Goal: Information Seeking & Learning: Learn about a topic

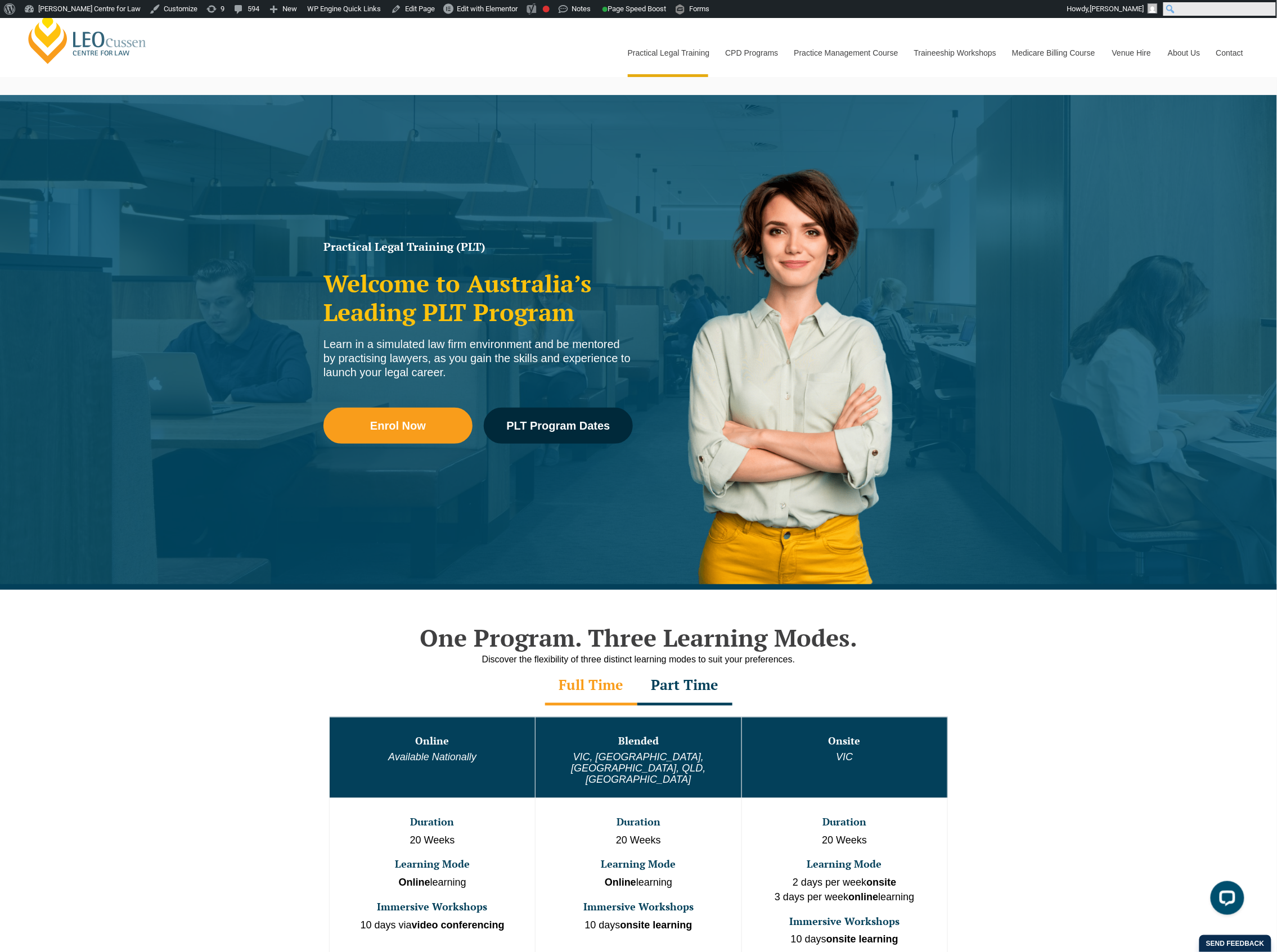
click at [1274, 10] on input "Search" at bounding box center [1220, 9] width 113 height 14
click at [1272, 7] on input "Search" at bounding box center [1220, 9] width 113 height 14
click at [1265, 6] on form "Search Search" at bounding box center [1220, 9] width 114 height 18
type input "how to compare"
click input "Search" at bounding box center [0, 0] width 0 height 0
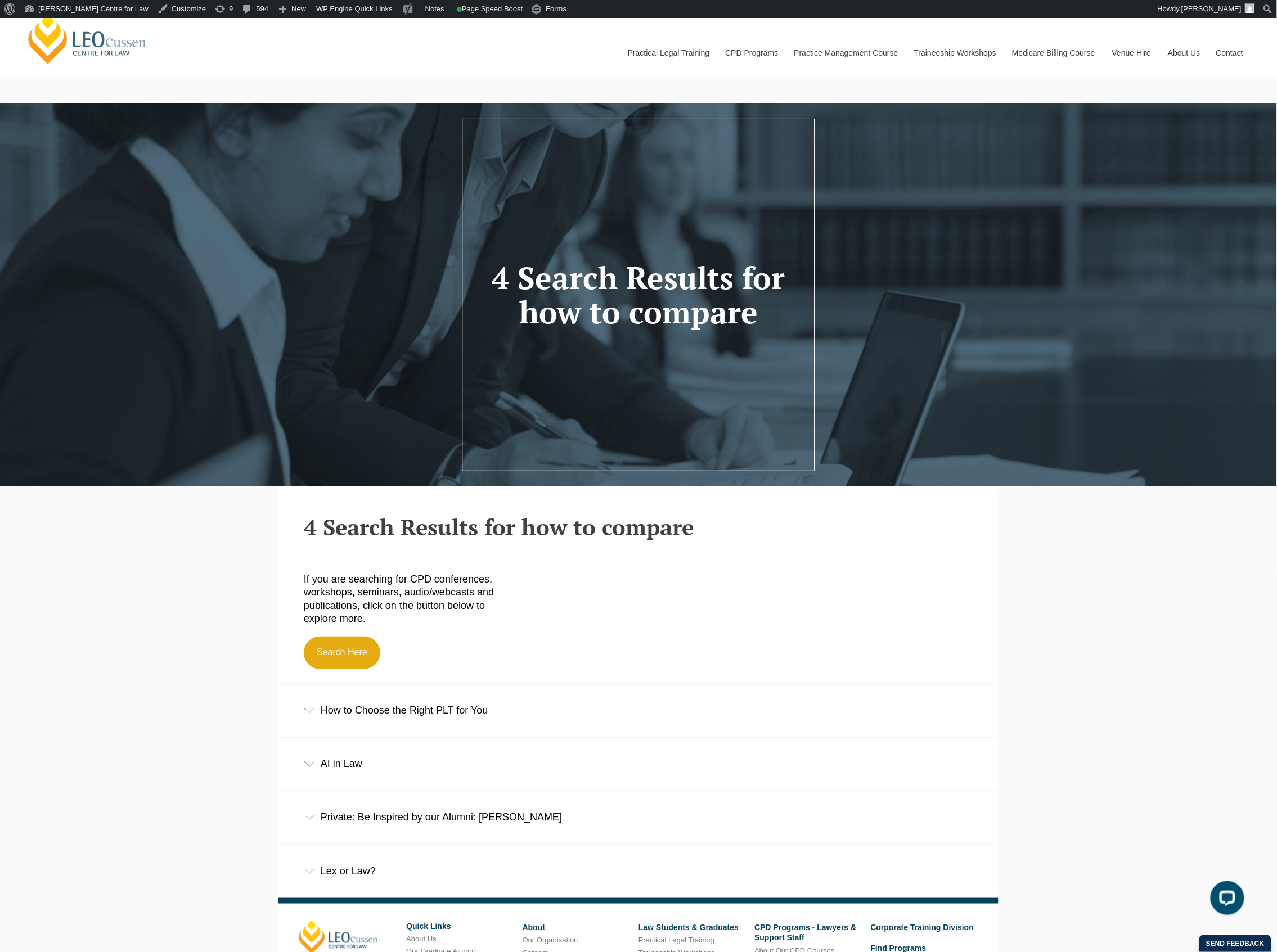
click at [435, 696] on div "How to Choose the Right PLT for You" at bounding box center [638, 710] width 720 height 52
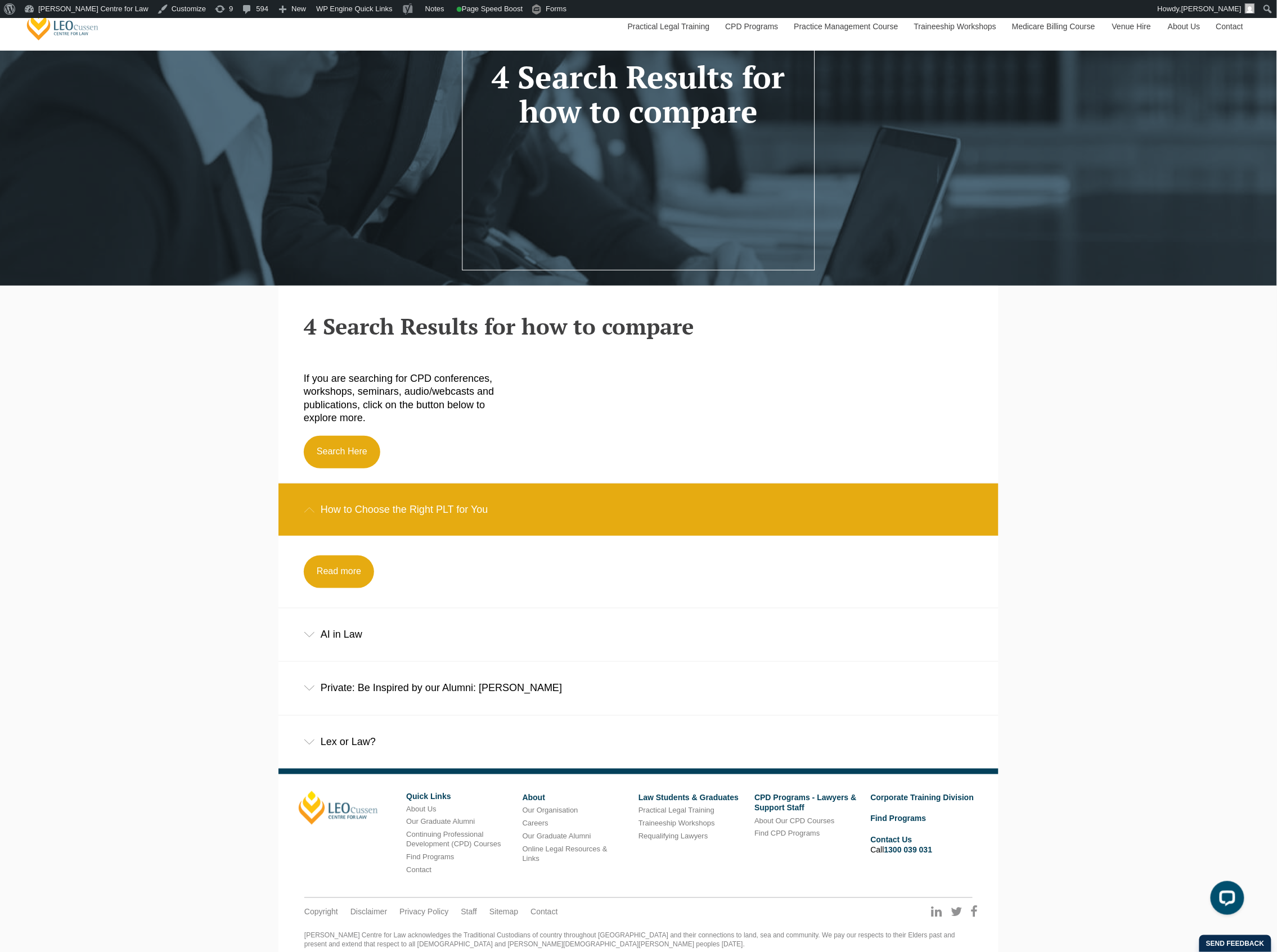
scroll to position [237, 0]
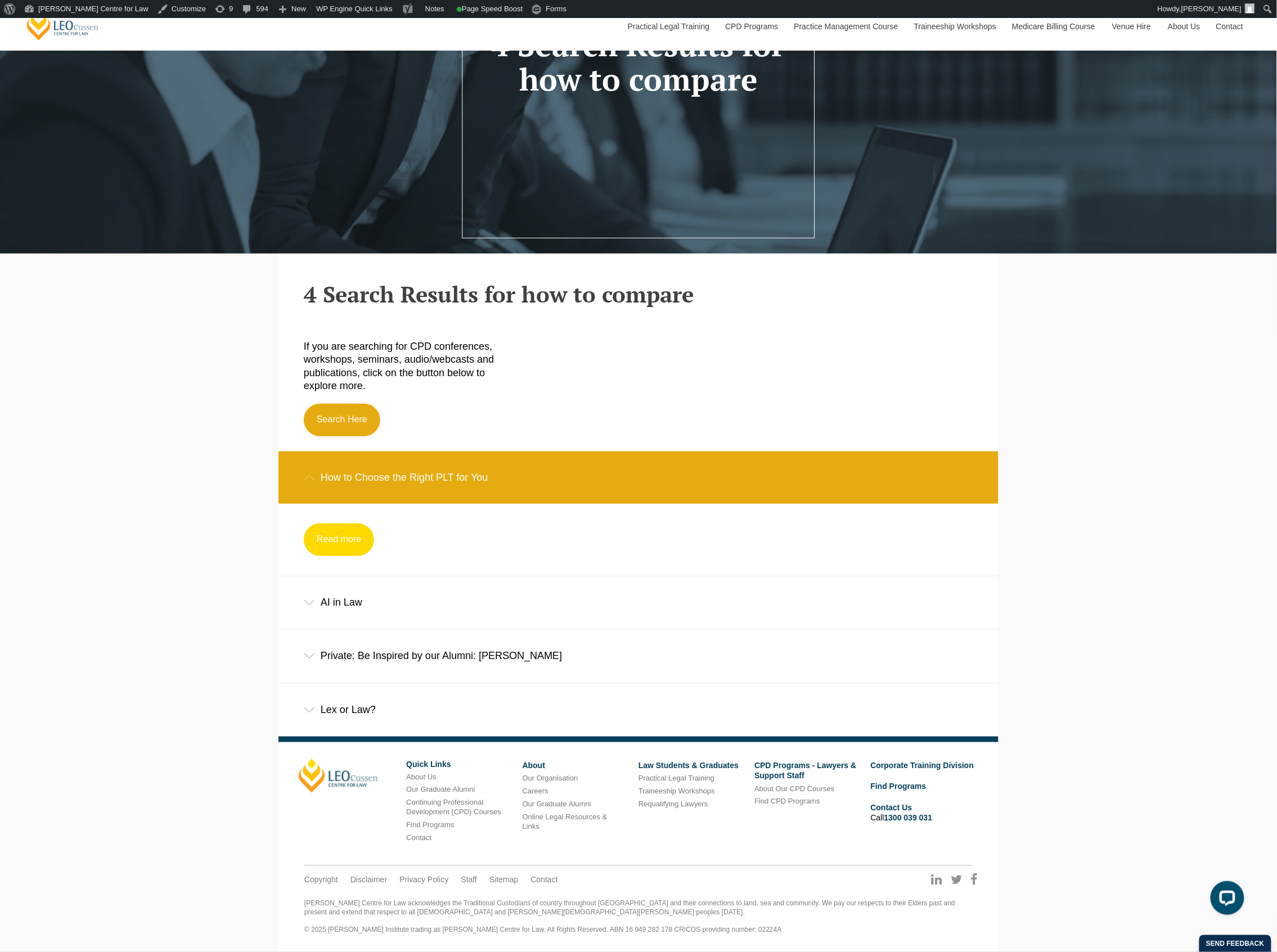
click at [347, 525] on link "Read more" at bounding box center [339, 540] width 70 height 32
